Goal: Task Accomplishment & Management: Manage account settings

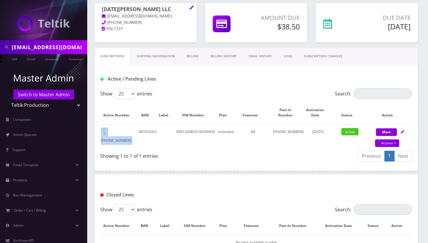
scroll to position [39, 0]
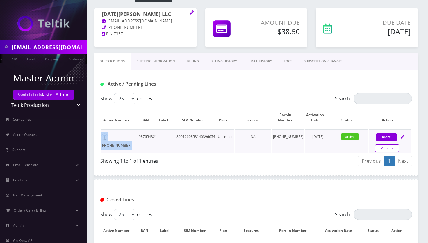
click at [396, 148] on link "Actions" at bounding box center [387, 148] width 24 height 8
select select "3-in-1 SIM Kit"
select select "45"
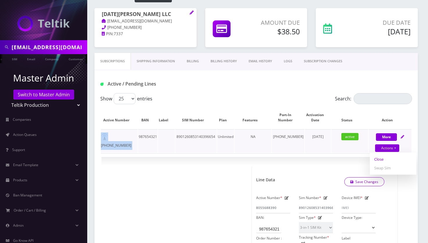
click at [382, 159] on link "Close" at bounding box center [393, 159] width 47 height 9
select select "3-in-1 SIM Kit"
select select "45"
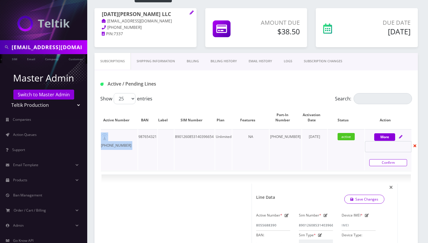
click at [382, 161] on link "Confirm" at bounding box center [388, 162] width 38 height 7
select select "3-in-1 SIM Kit"
select select "45"
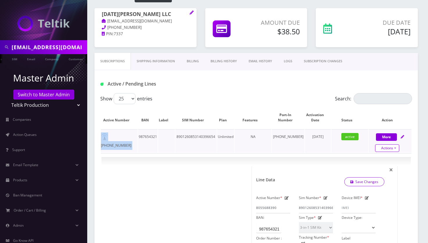
click at [394, 147] on link "Actions" at bounding box center [387, 148] width 24 height 8
click at [383, 159] on link "Close" at bounding box center [393, 159] width 47 height 9
select select "3-in-1 SIM Kit"
select select "45"
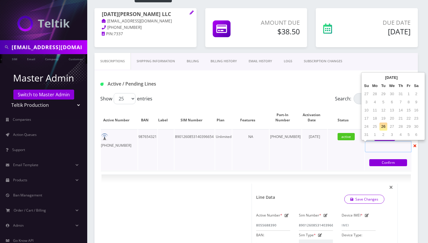
click at [379, 147] on input "text" at bounding box center [388, 146] width 47 height 11
select select "3-in-1 SIM Kit"
select select "45"
click at [384, 127] on td "26" at bounding box center [383, 126] width 8 height 8
type input "08/26/2025"
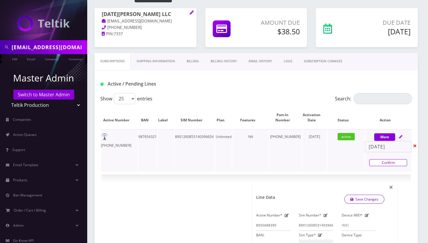
click at [389, 163] on link "Confirm" at bounding box center [388, 162] width 38 height 7
select select "3-in-1 SIM Kit"
select select "45"
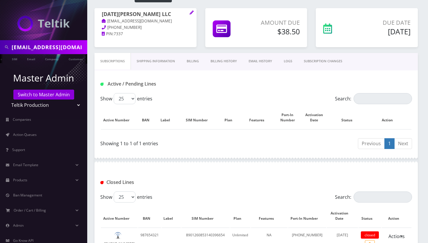
click at [195, 63] on link "Billing" at bounding box center [193, 61] width 24 height 17
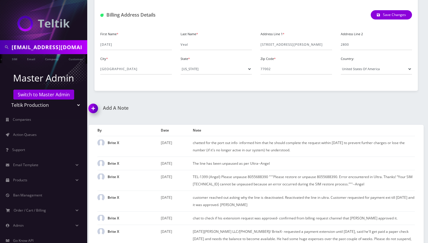
click at [93, 108] on img at bounding box center [94, 110] width 17 height 17
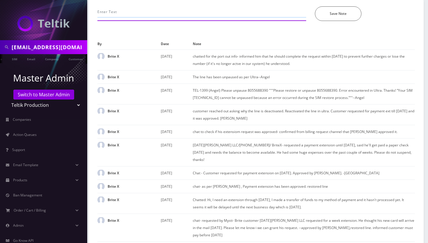
click at [163, 17] on input "text" at bounding box center [201, 11] width 209 height 11
type input "o"
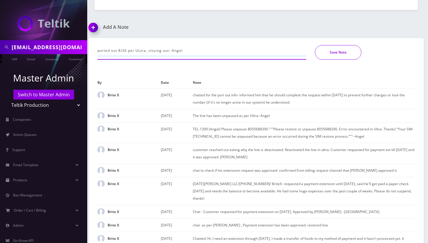
type input "ported out 8/26 per ULtra, closing out--Angel"
click at [344, 53] on button "Save Note" at bounding box center [338, 52] width 47 height 15
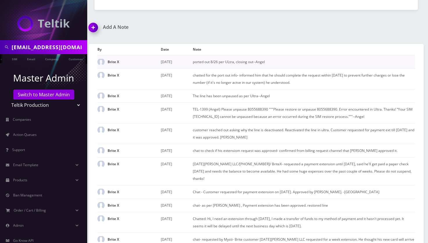
click at [217, 64] on td "ported out 8/26 per ULtra, closing out--Angel" at bounding box center [304, 61] width 222 height 13
copy tbody "ported out 8/26 per ULtra, closing out--Angel"
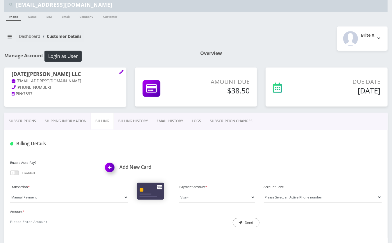
scroll to position [0, 0]
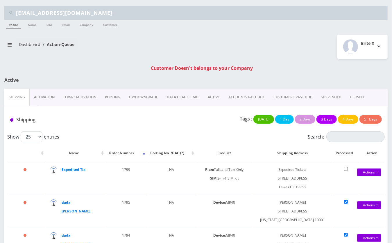
select select "15"
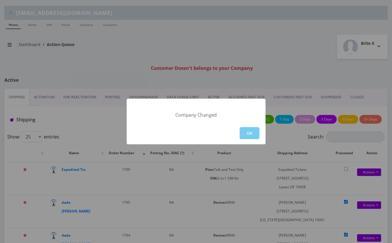
click at [250, 133] on button "OK" at bounding box center [250, 133] width 20 height 12
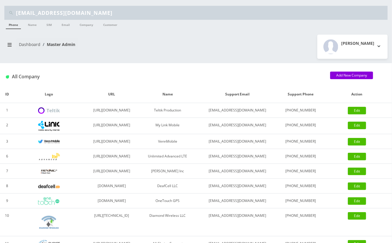
type input "maxwellryder@gmail.com"
click at [45, 58] on link "Email" at bounding box center [38, 59] width 14 height 10
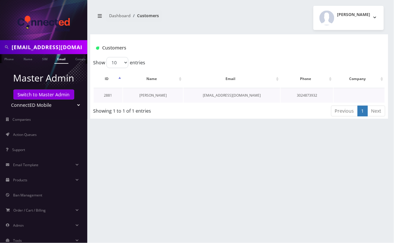
click at [159, 94] on link "Maxwell Ryder" at bounding box center [152, 95] width 27 height 5
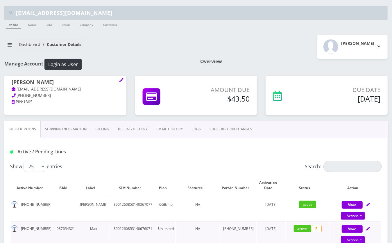
click at [55, 221] on td "302-487-3932" at bounding box center [33, 233] width 44 height 24
copy td "302-487-3932"
click at [55, 197] on td "212-300-7247" at bounding box center [33, 209] width 44 height 24
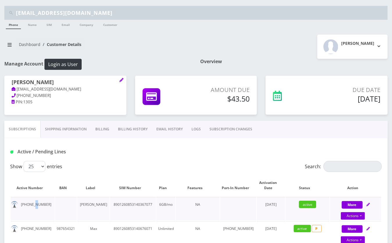
click at [55, 197] on td "212-300-7247" at bounding box center [33, 209] width 44 height 24
copy td "212-300-7247"
click at [55, 221] on td "302-487-3932" at bounding box center [33, 233] width 44 height 24
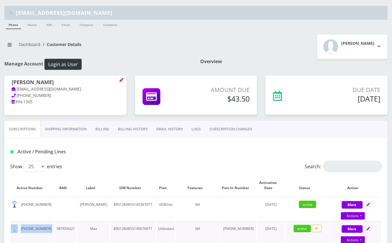
click at [55, 221] on td "302-487-3932" at bounding box center [33, 233] width 44 height 24
copy td "302-487-3932"
click at [362, 236] on link "Actions" at bounding box center [353, 240] width 24 height 8
select select "118"
click at [207, 138] on div "Active / Pending Lines" at bounding box center [195, 149] width 383 height 23
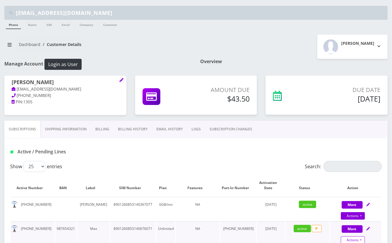
click at [359, 236] on link "Actions" at bounding box center [353, 240] width 24 height 8
type input "08/26/2025"
select select "118"
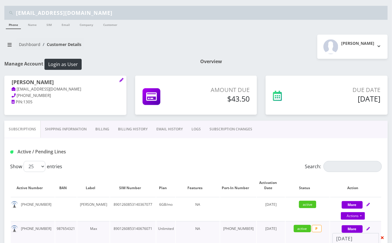
select select "118"
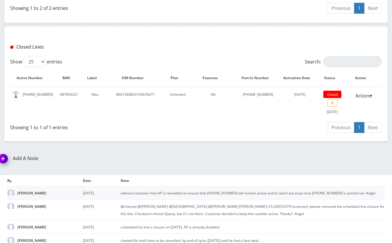
scroll to position [281, 0]
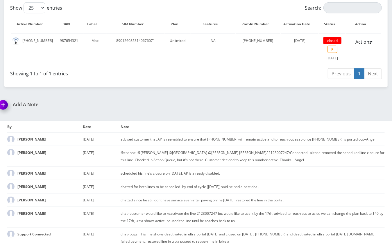
click at [13, 98] on img at bounding box center [4, 106] width 17 height 17
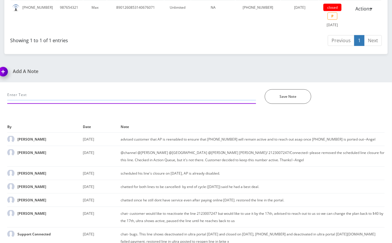
click at [136, 89] on input "text" at bounding box center [131, 94] width 249 height 11
paste input "Hi Max! Good eve! The scheduled closure for 212-300-7247 has been cancelled. I …"
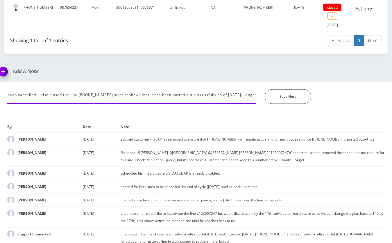
scroll to position [0, 253]
type input "message sent to the customer: Hi Max! Good eve! The scheduled closure for 212-3…"
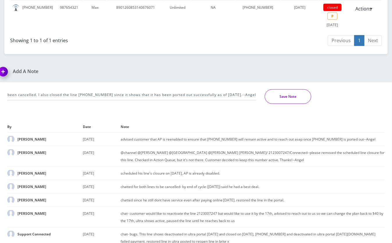
click at [310, 89] on button "Save Note" at bounding box center [288, 96] width 47 height 15
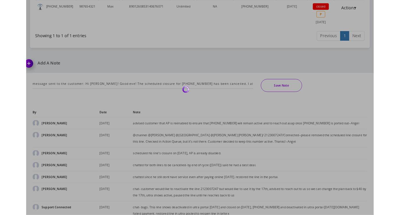
scroll to position [302, 0]
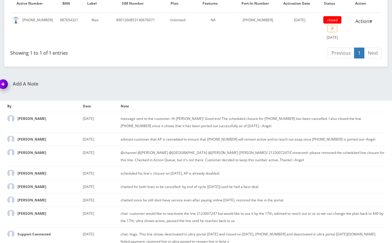
drag, startPoint x: 389, startPoint y: 153, endPoint x: 384, endPoint y: 149, distance: 6.8
click at [389, 153] on div "message sent to the customer: Hi Max! Good eve! The scheduled closure for 212-3…" at bounding box center [196, 174] width 404 height 158
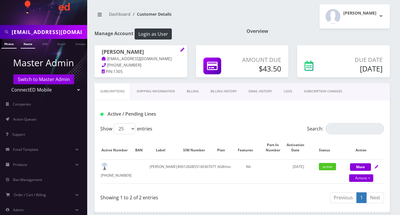
scroll to position [0, 0]
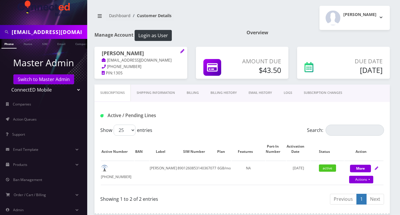
click at [33, 33] on input "maxwellryder@gmail.com" at bounding box center [49, 31] width 74 height 11
click at [52, 78] on link "Switch to Master Admin" at bounding box center [43, 79] width 61 height 10
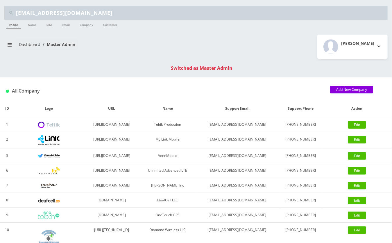
paste input "Chesky Oberlander"
type input "Chesky Oberlander"
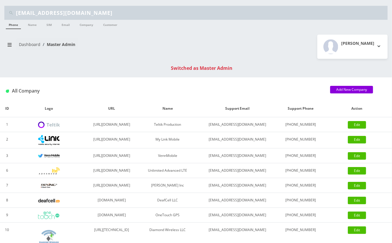
click at [12, 28] on link "Name" at bounding box center [4, 33] width 15 height 10
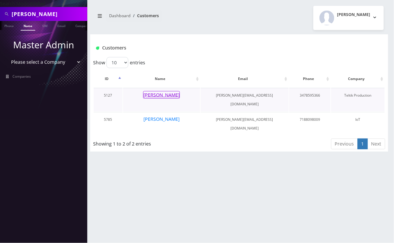
click at [173, 93] on button "[PERSON_NAME]" at bounding box center [161, 95] width 37 height 8
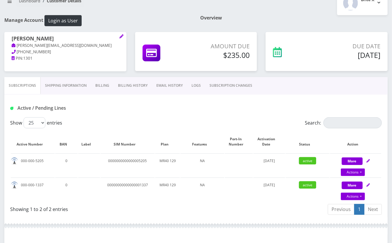
scroll to position [39, 0]
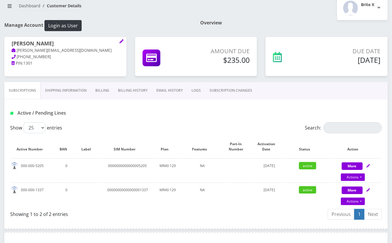
click at [152, 82] on link "Billing History" at bounding box center [133, 90] width 38 height 17
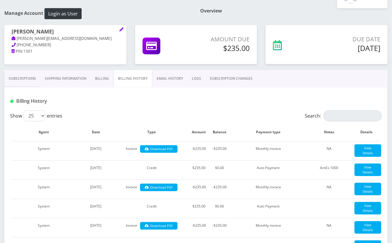
scroll to position [39, 0]
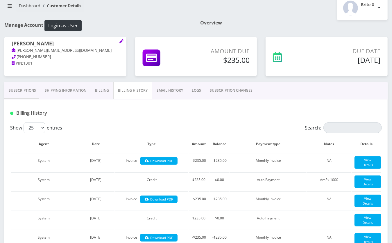
click at [40, 82] on link "Subscriptions" at bounding box center [22, 90] width 36 height 17
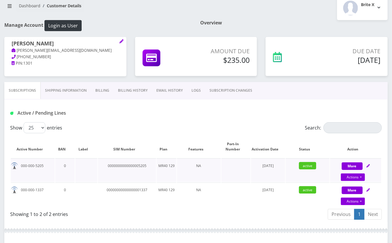
click at [156, 158] on td "0000000000000005205" at bounding box center [127, 170] width 58 height 24
copy td "0000000000000005205"
click at [156, 182] on td "00000000000000001337" at bounding box center [127, 194] width 58 height 24
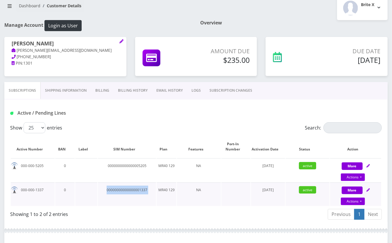
click at [156, 182] on td "00000000000000001337" at bounding box center [127, 194] width 58 height 24
copy td "00000000000000001337"
click at [250, 56] on h5 "$235.00" at bounding box center [220, 60] width 59 height 9
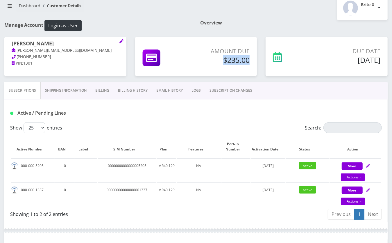
copy div "$235.00"
click at [12, 59] on link "Name" at bounding box center [4, 59] width 15 height 10
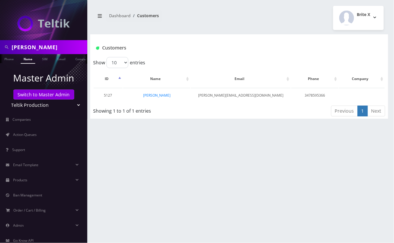
click at [35, 106] on select "Teltik Production My Link Mobile VennMobile Unlimited Advanced LTE [PERSON_NAME…" at bounding box center [44, 104] width 74 height 11
click at [82, 87] on li "Master Admin Switch to Master Admin Teltik Production My Link Mobile VennMobile…" at bounding box center [43, 90] width 87 height 42
click at [57, 95] on link "Switch to Master Admin" at bounding box center [43, 95] width 61 height 10
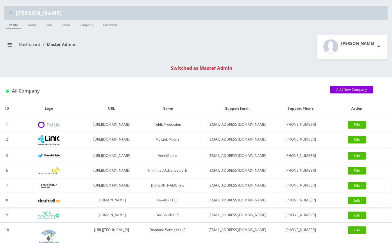
click at [12, 28] on link "Name" at bounding box center [4, 33] width 15 height 10
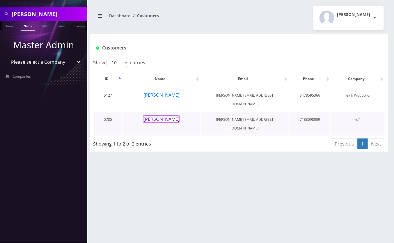
click at [161, 115] on button "[PERSON_NAME]" at bounding box center [161, 119] width 37 height 8
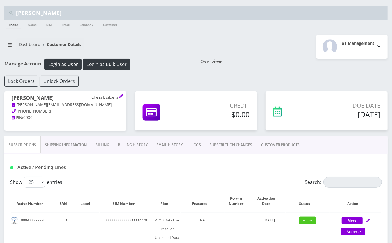
click at [152, 136] on link "Billing History" at bounding box center [133, 144] width 38 height 17
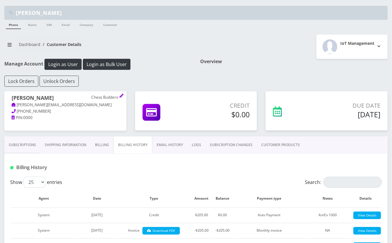
click at [40, 136] on link "Subscriptions" at bounding box center [22, 144] width 36 height 17
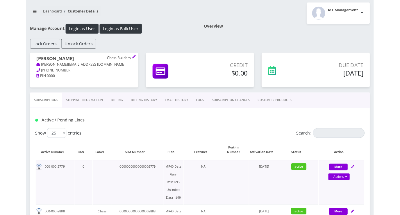
scroll to position [39, 0]
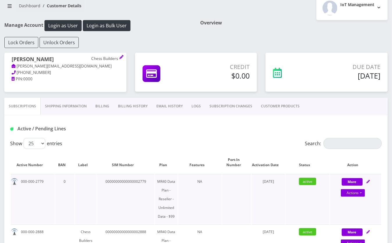
click at [154, 174] on td "00000000000000002779" at bounding box center [125, 199] width 57 height 50
copy td "00000000000000002779"
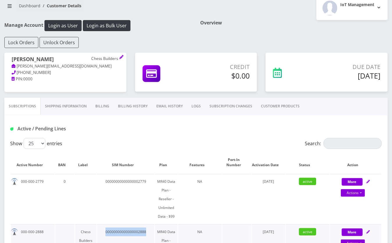
copy td "00000000000000002888"
click at [152, 98] on link "Billing History" at bounding box center [133, 106] width 38 height 17
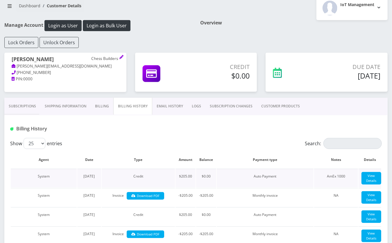
click at [196, 169] on td "$205.00" at bounding box center [186, 178] width 20 height 19
copy td "$205.00"
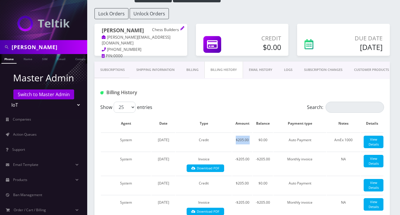
click at [110, 72] on link "Subscriptions" at bounding box center [112, 70] width 36 height 17
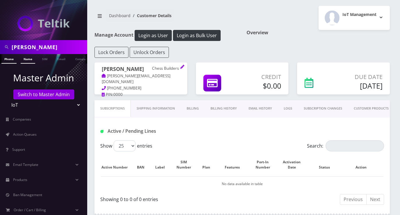
click at [26, 56] on link "Name" at bounding box center [28, 59] width 15 height 10
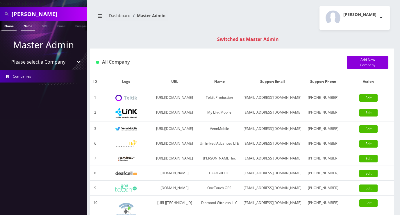
click at [29, 24] on link "Name" at bounding box center [28, 26] width 15 height 10
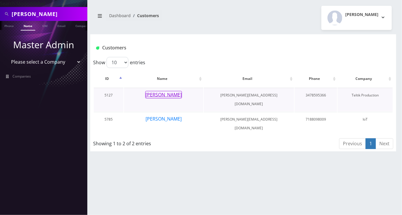
click at [169, 92] on button "[PERSON_NAME]" at bounding box center [163, 95] width 37 height 8
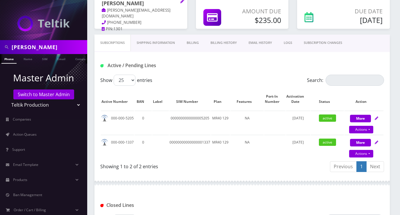
scroll to position [39, 0]
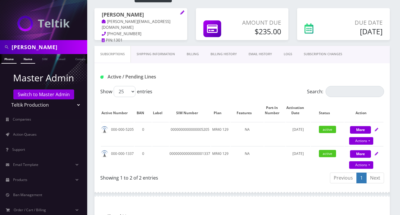
click at [30, 57] on link "Name" at bounding box center [28, 59] width 15 height 10
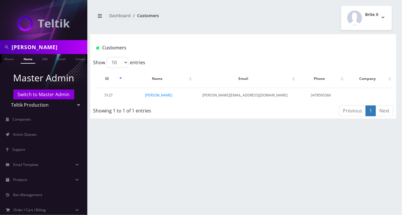
click at [165, 96] on link "[PERSON_NAME]" at bounding box center [158, 95] width 27 height 5
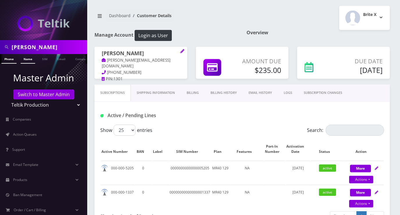
click at [28, 59] on link "Name" at bounding box center [28, 59] width 15 height 10
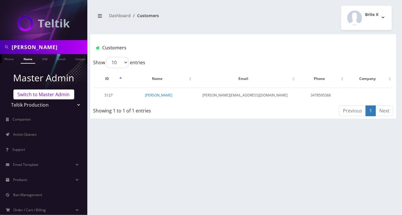
click at [43, 96] on link "Switch to Master Admin" at bounding box center [43, 95] width 61 height 10
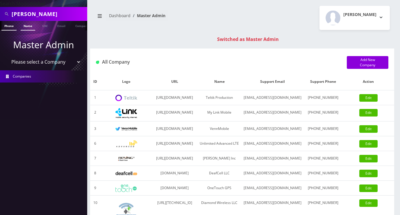
click at [25, 27] on link "Name" at bounding box center [28, 26] width 15 height 10
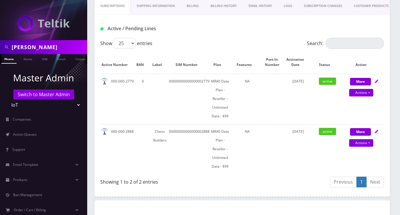
scroll to position [100, 0]
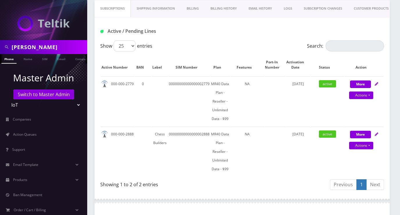
click at [185, 24] on div "Active / Pending Lines" at bounding box center [241, 29] width 295 height 23
click at [33, 60] on link "Name" at bounding box center [28, 59] width 15 height 10
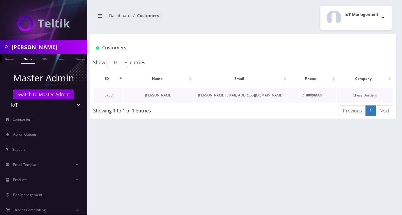
click at [157, 93] on link "[PERSON_NAME]" at bounding box center [158, 95] width 27 height 5
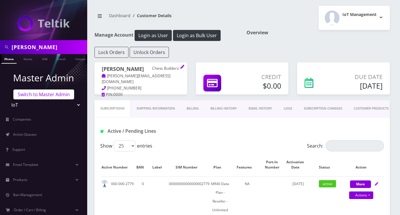
click at [58, 93] on link "Switch to Master Admin" at bounding box center [43, 95] width 61 height 10
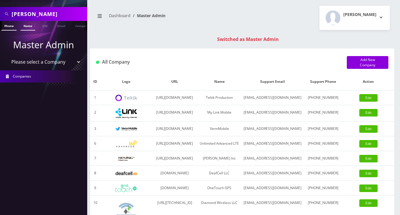
click at [26, 24] on link "Name" at bounding box center [28, 26] width 15 height 10
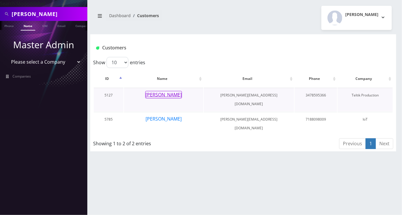
click at [165, 93] on button "[PERSON_NAME]" at bounding box center [163, 95] width 37 height 8
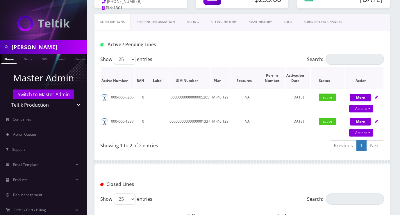
scroll to position [77, 0]
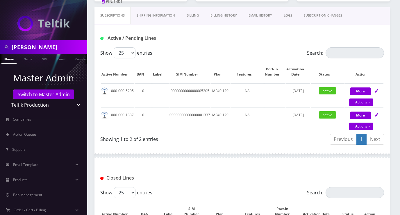
click at [393, 64] on div "Subscriptions Shipping Information Billing Billing History EMAIL HISTORY LOGS S…" at bounding box center [242, 133] width 304 height 253
click at [369, 102] on link "Actions" at bounding box center [361, 103] width 24 height 8
select select "201"
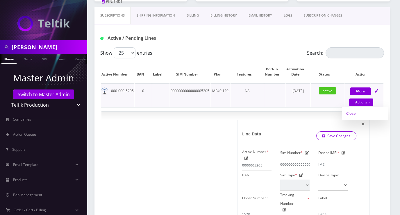
click at [355, 114] on link "Close" at bounding box center [365, 113] width 47 height 9
type input "08/26/2025"
select select "201"
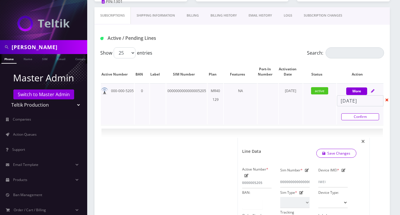
click at [363, 118] on link "Confirm" at bounding box center [360, 116] width 38 height 7
select select "201"
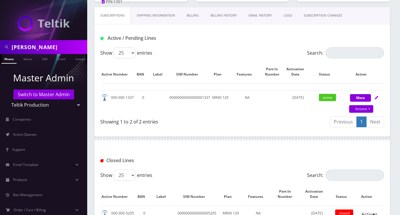
click at [188, 54] on div "Show 25 50 100 250 500 entries" at bounding box center [206, 52] width 213 height 11
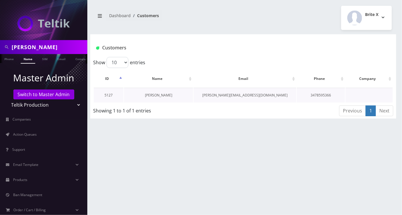
click at [165, 93] on link "[PERSON_NAME]" at bounding box center [158, 95] width 27 height 5
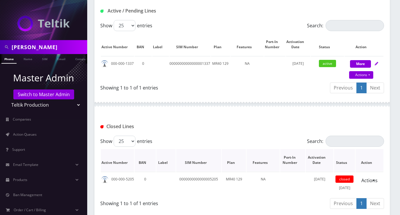
scroll to position [103, 0]
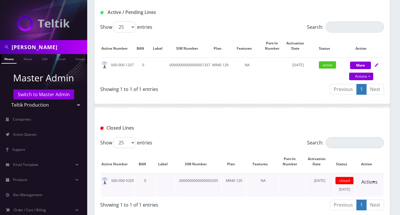
click at [206, 179] on td "0000000000000005205" at bounding box center [198, 185] width 45 height 24
copy td "0000000000000005205"
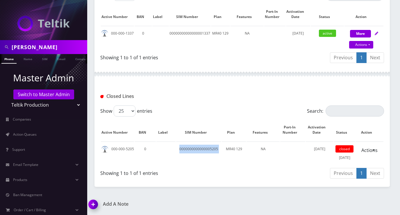
drag, startPoint x: 95, startPoint y: 204, endPoint x: 119, endPoint y: 199, distance: 24.9
click at [94, 204] on img at bounding box center [94, 206] width 17 height 17
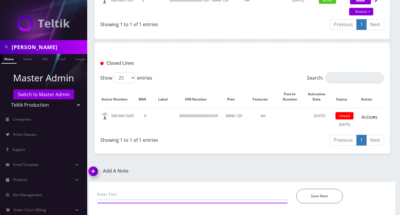
click at [131, 194] on input "text" at bounding box center [192, 194] width 190 height 11
paste input "0000000000000005205"
click at [156, 195] on input "customer requesed to cancel teh line 0000000000000005205" at bounding box center [192, 194] width 190 height 11
click at [157, 195] on input "customer requesed to cancel teh line 0000000000000005205" at bounding box center [192, 194] width 190 height 11
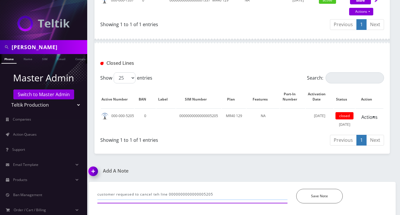
click at [157, 195] on input "customer requesed to cancel teh line 0000000000000005205" at bounding box center [192, 194] width 190 height 11
click at [227, 195] on input "customer requesed to cancel the line 0000000000000005205" at bounding box center [192, 194] width 190 height 11
type input "customer requesed to cancel the line 0000000000000005205 --Angel"
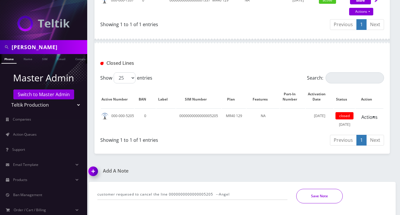
click at [330, 197] on button "Save Note" at bounding box center [319, 196] width 47 height 15
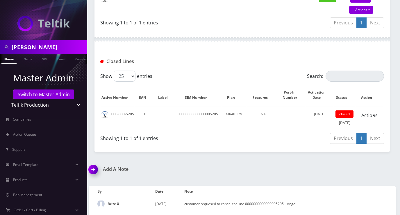
click at [374, 181] on div "Add A Note customer requesed to cancel the line 0000000000000005205 --Angel *Pl…" at bounding box center [242, 191] width 316 height 49
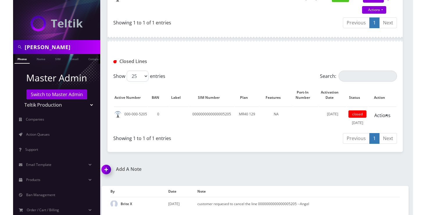
scroll to position [182, 0]
